Goal: Find specific page/section: Find specific page/section

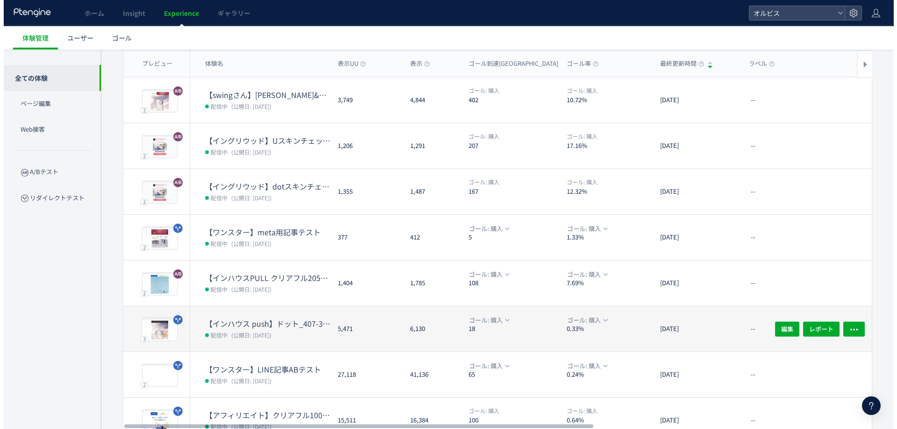
scroll to position [125, 0]
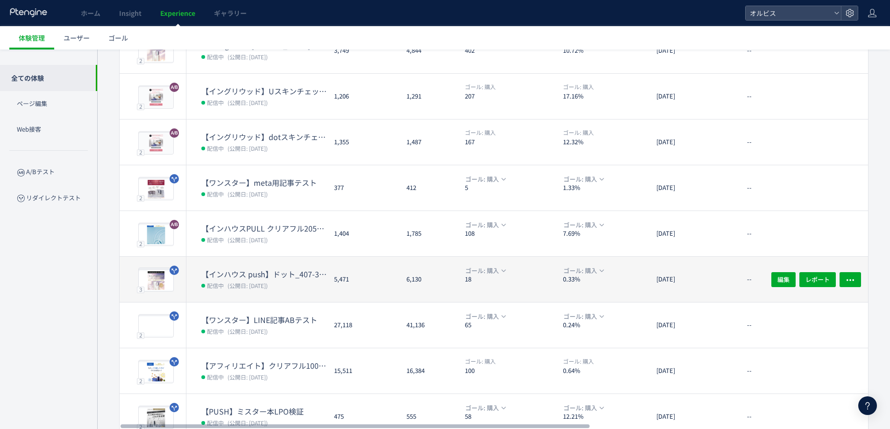
click at [268, 289] on span "(公開日: [DATE])" at bounding box center [248, 286] width 40 height 8
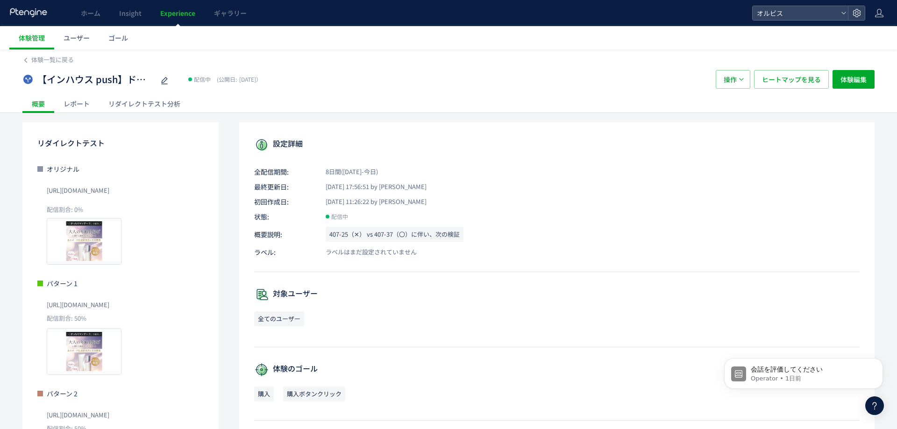
click at [166, 97] on div "リダイレクトテスト分析" at bounding box center [144, 103] width 91 height 19
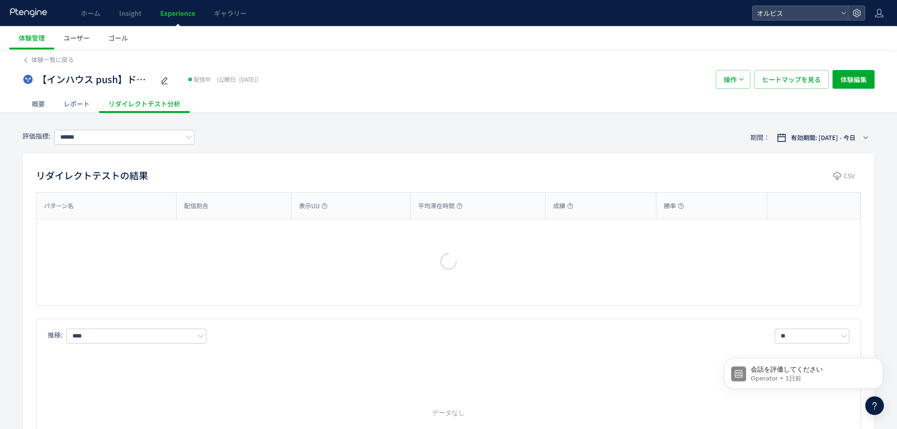
type input "**"
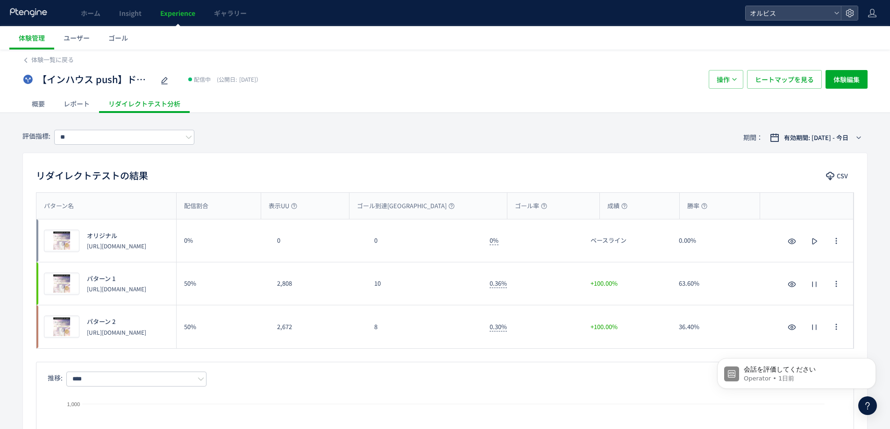
click at [182, 12] on span "Experience" at bounding box center [177, 12] width 35 height 9
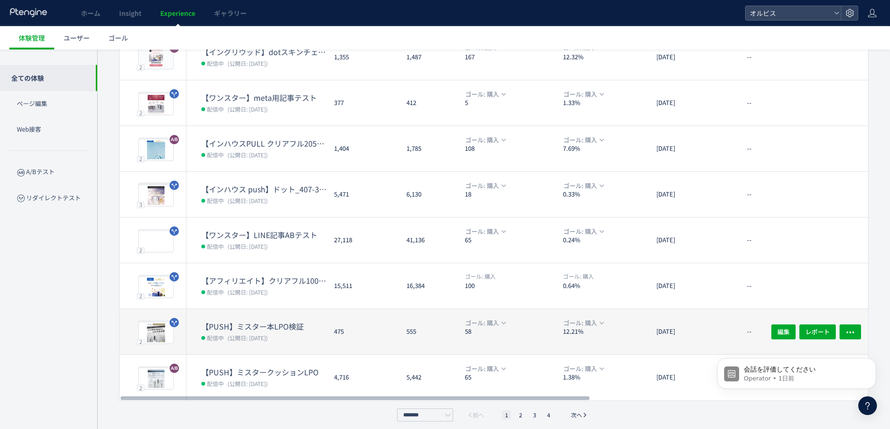
scroll to position [216, 0]
